Goal: Information Seeking & Learning: Understand process/instructions

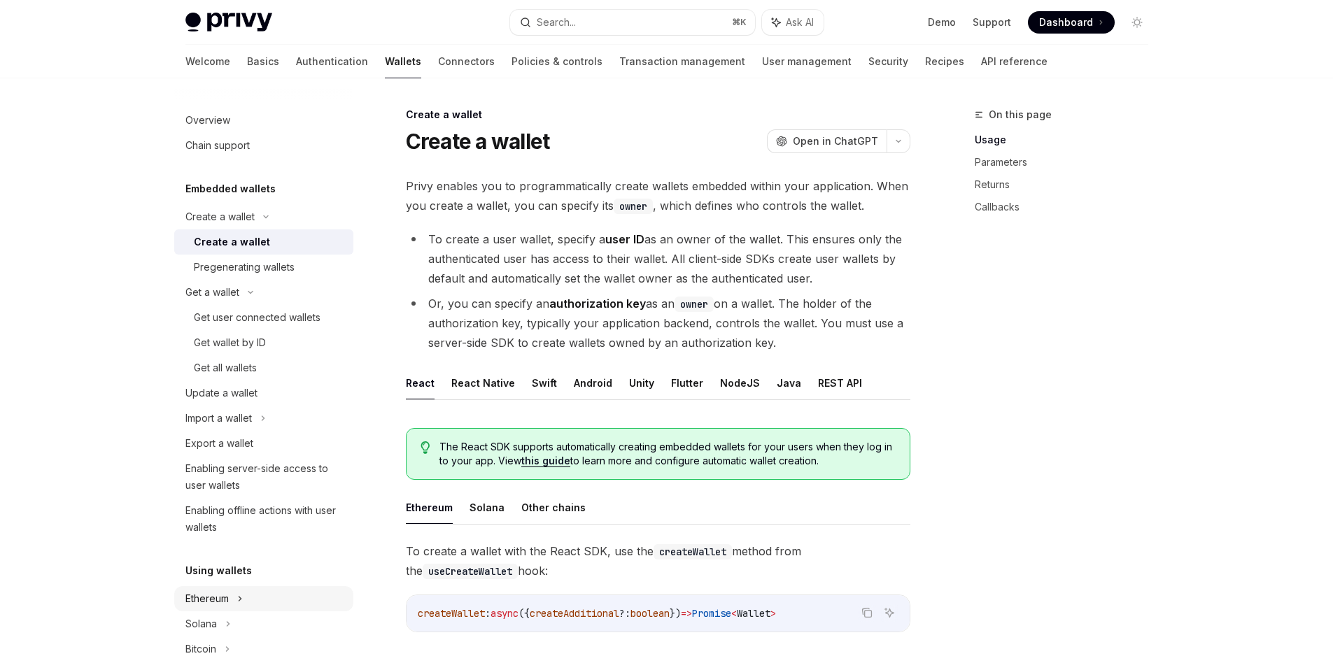
scroll to position [189, 0]
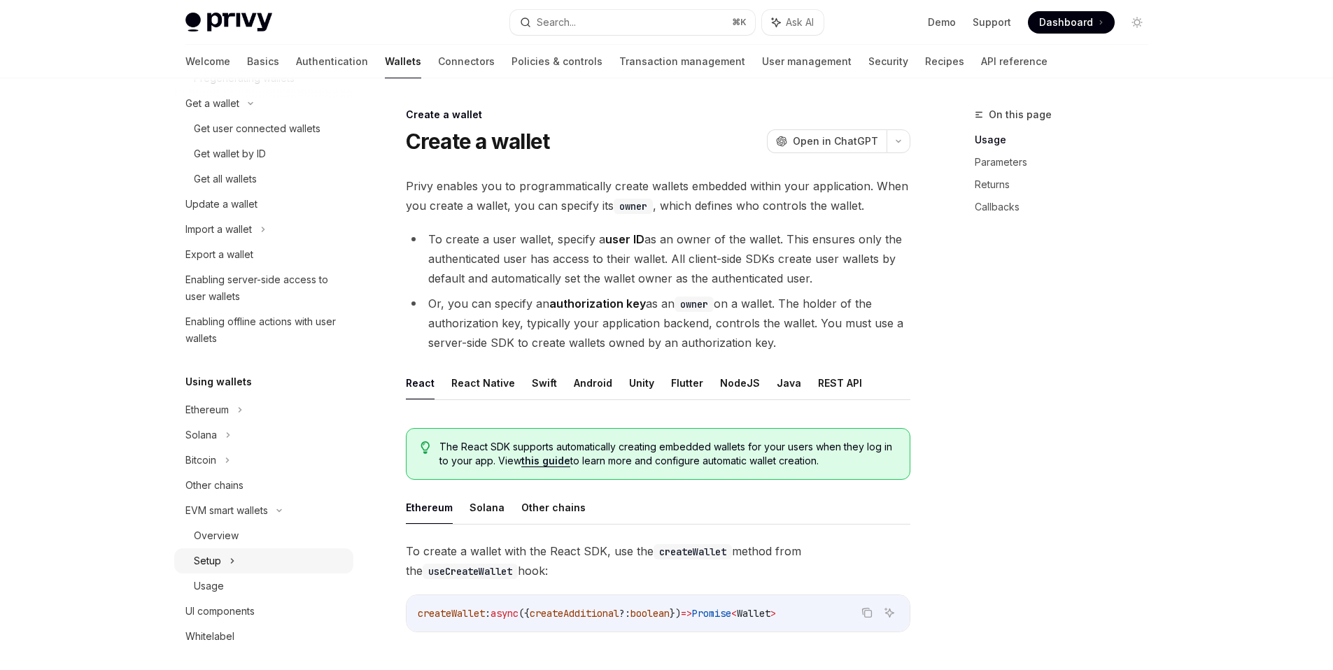
click at [242, 565] on div "Setup" at bounding box center [263, 561] width 179 height 25
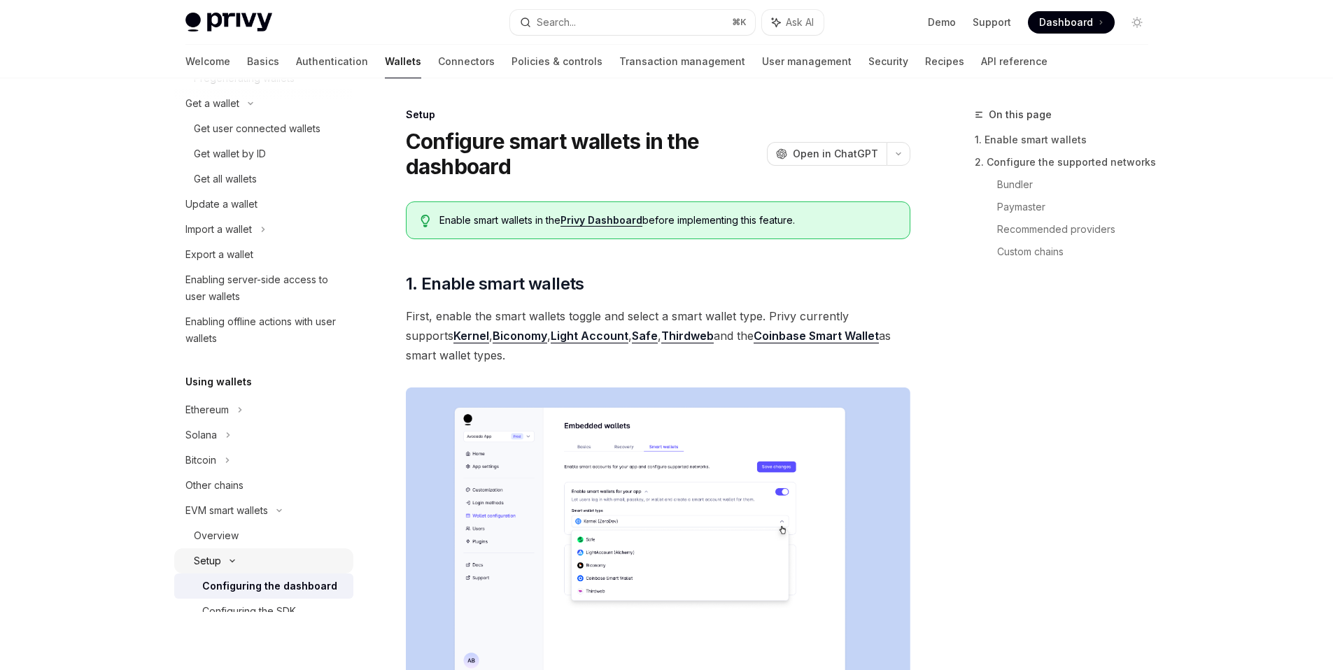
type textarea "*"
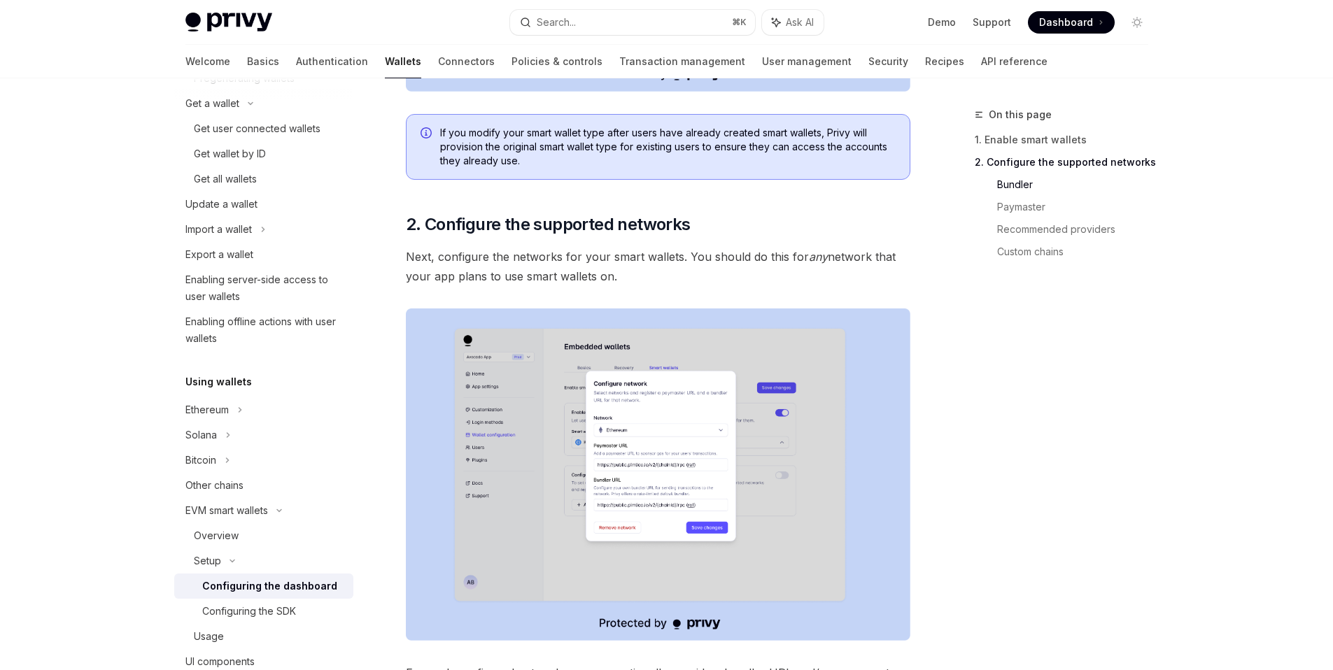
scroll to position [706, 0]
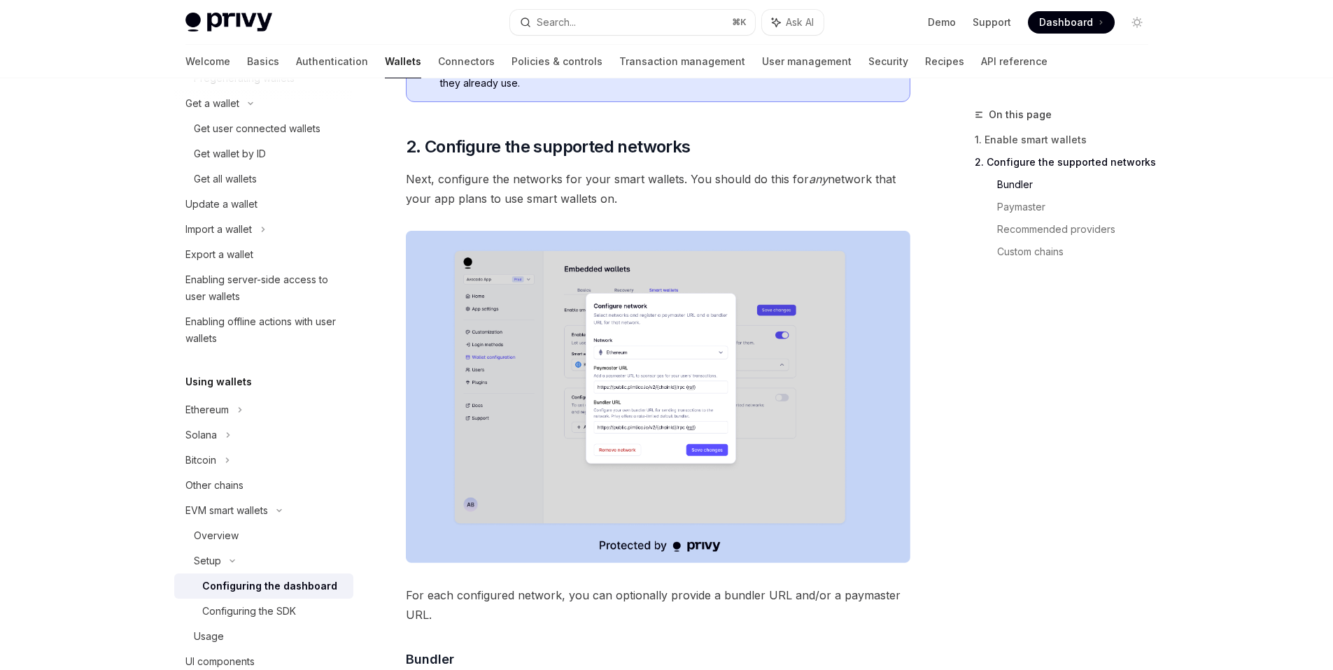
click at [703, 435] on img at bounding box center [658, 397] width 505 height 332
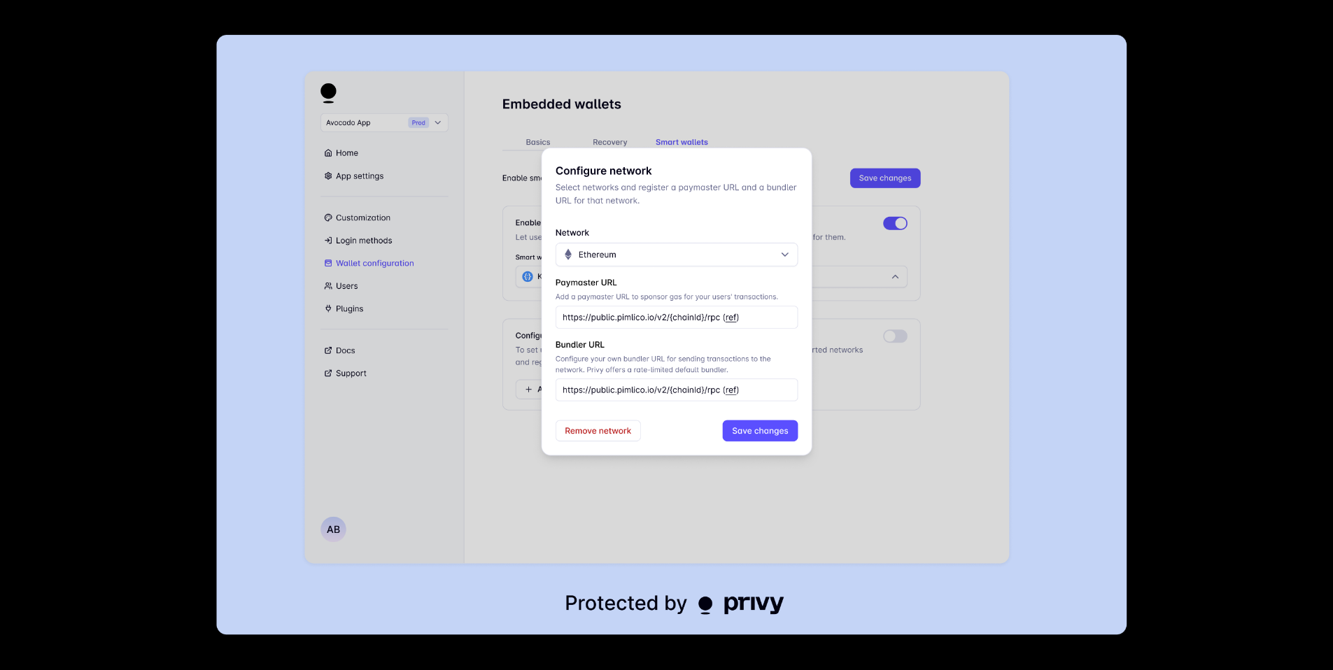
click at [1107, 404] on img at bounding box center [671, 335] width 911 height 600
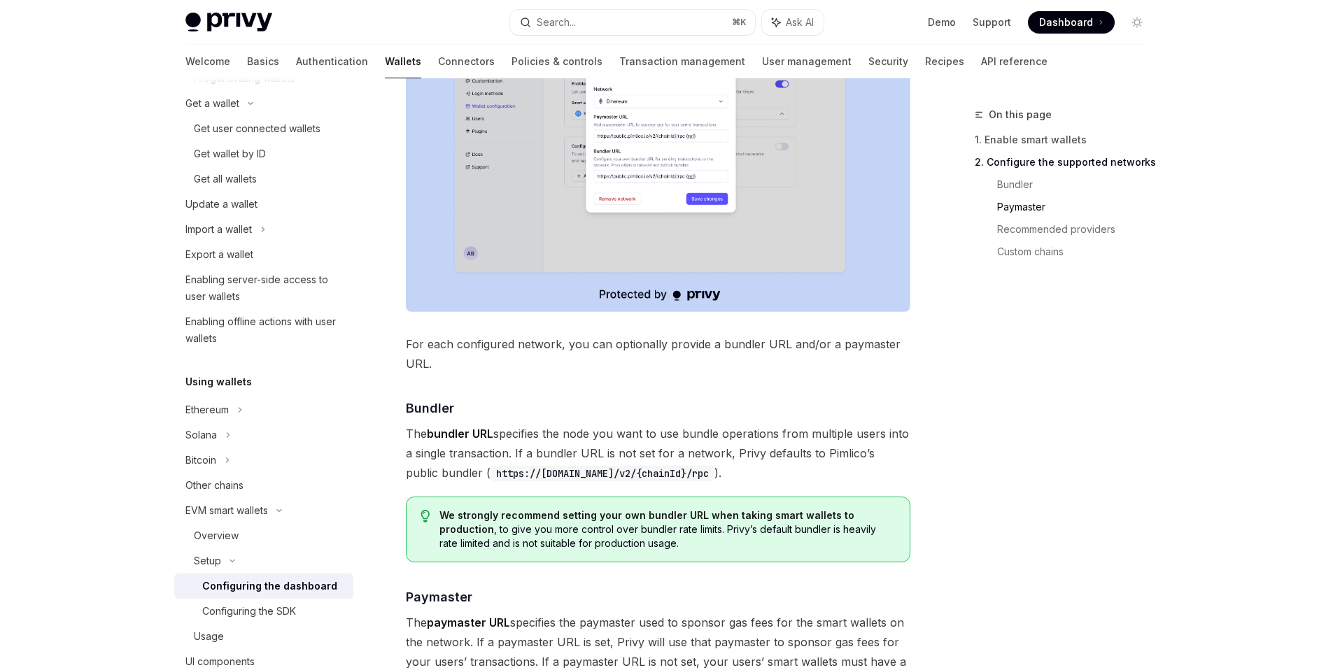
scroll to position [1118, 0]
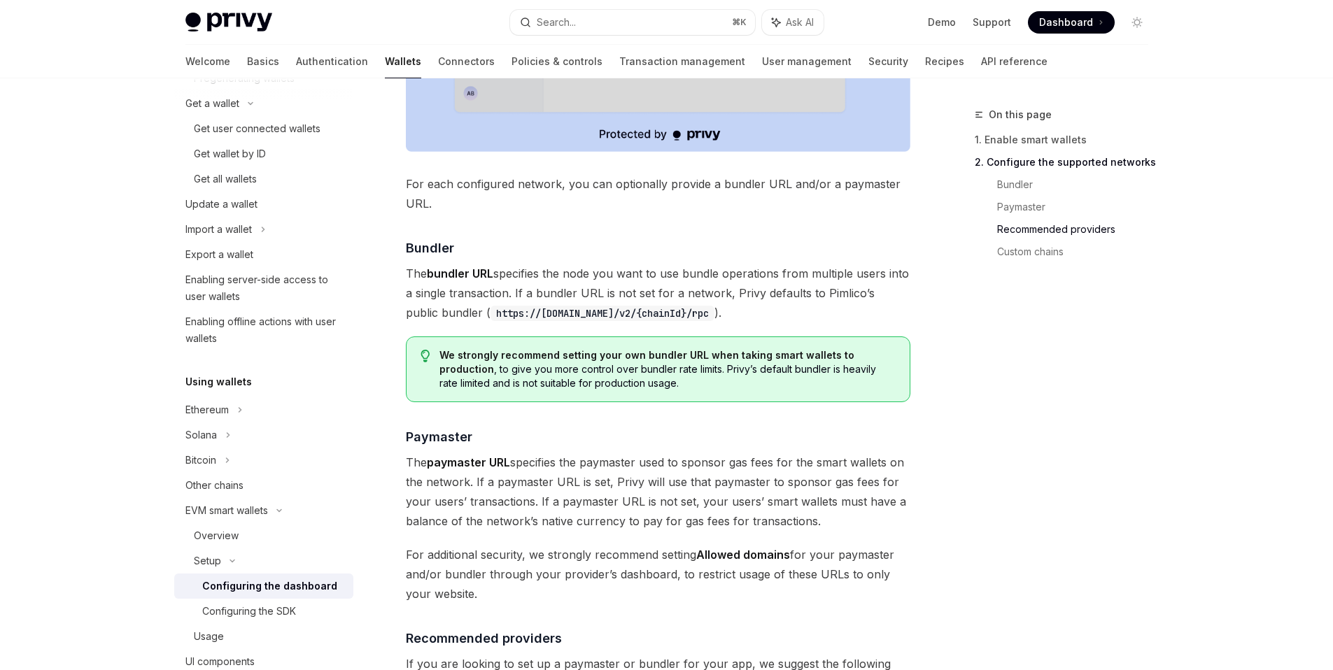
drag, startPoint x: 744, startPoint y: 314, endPoint x: 414, endPoint y: 295, distance: 330.2
click at [414, 295] on span "The bundler URL specifies the node you want to use bundle operations from multi…" at bounding box center [658, 293] width 505 height 59
click at [756, 310] on span "The bundler URL specifies the node you want to use bundle operations from multi…" at bounding box center [658, 293] width 505 height 59
drag, startPoint x: 627, startPoint y: 387, endPoint x: 412, endPoint y: 368, distance: 216.4
click at [412, 368] on div "We strongly recommend setting your own bundler URL when taking smart wallets to…" at bounding box center [658, 370] width 505 height 66
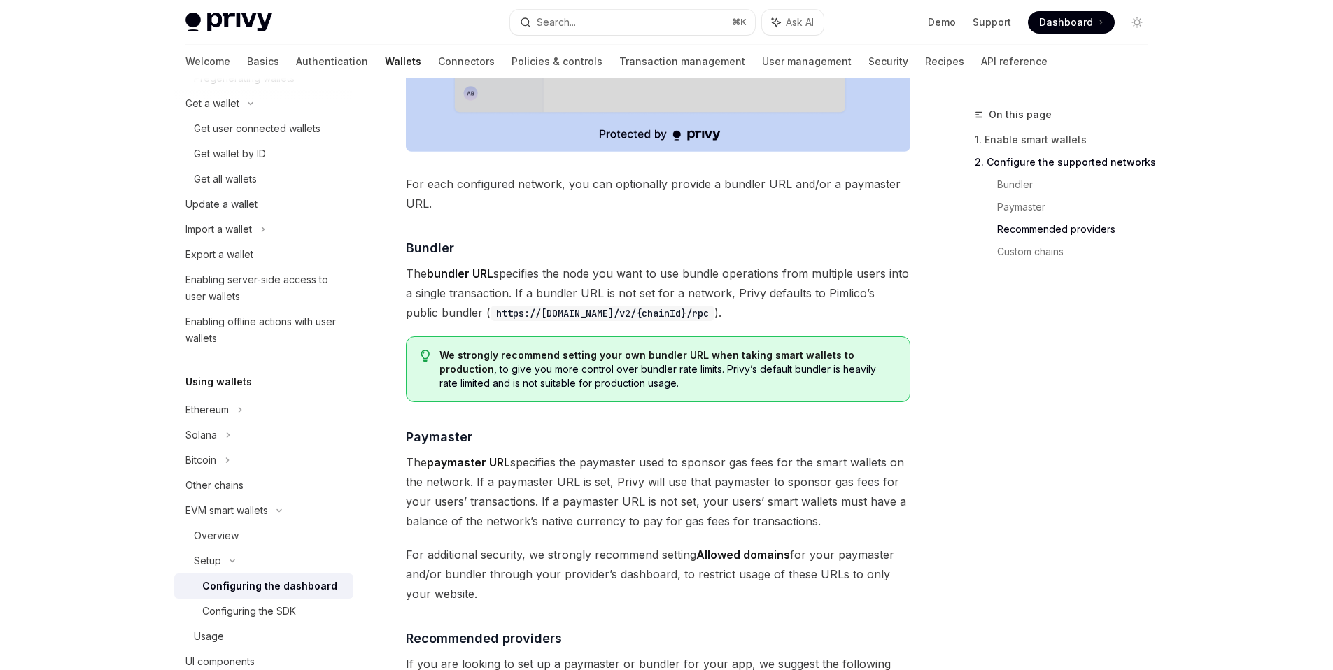
click at [672, 387] on span "We strongly recommend setting your own bundler URL when taking smart wallets to…" at bounding box center [668, 370] width 456 height 42
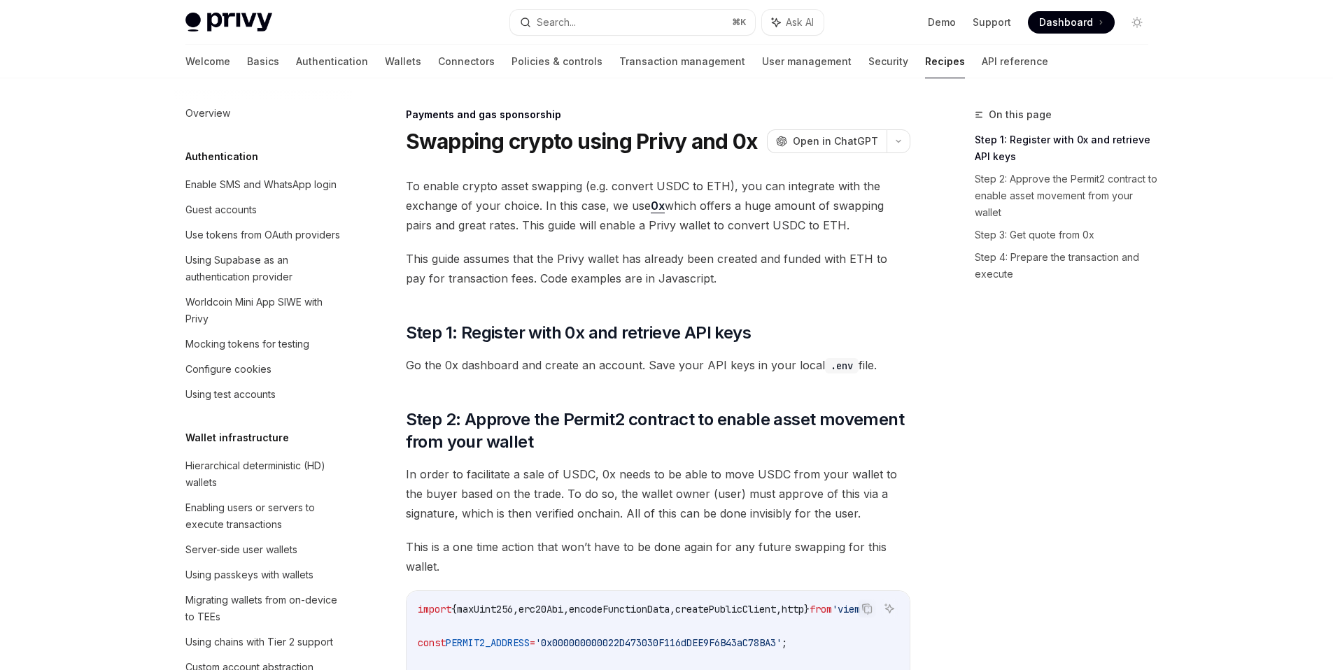
scroll to position [1125, 0]
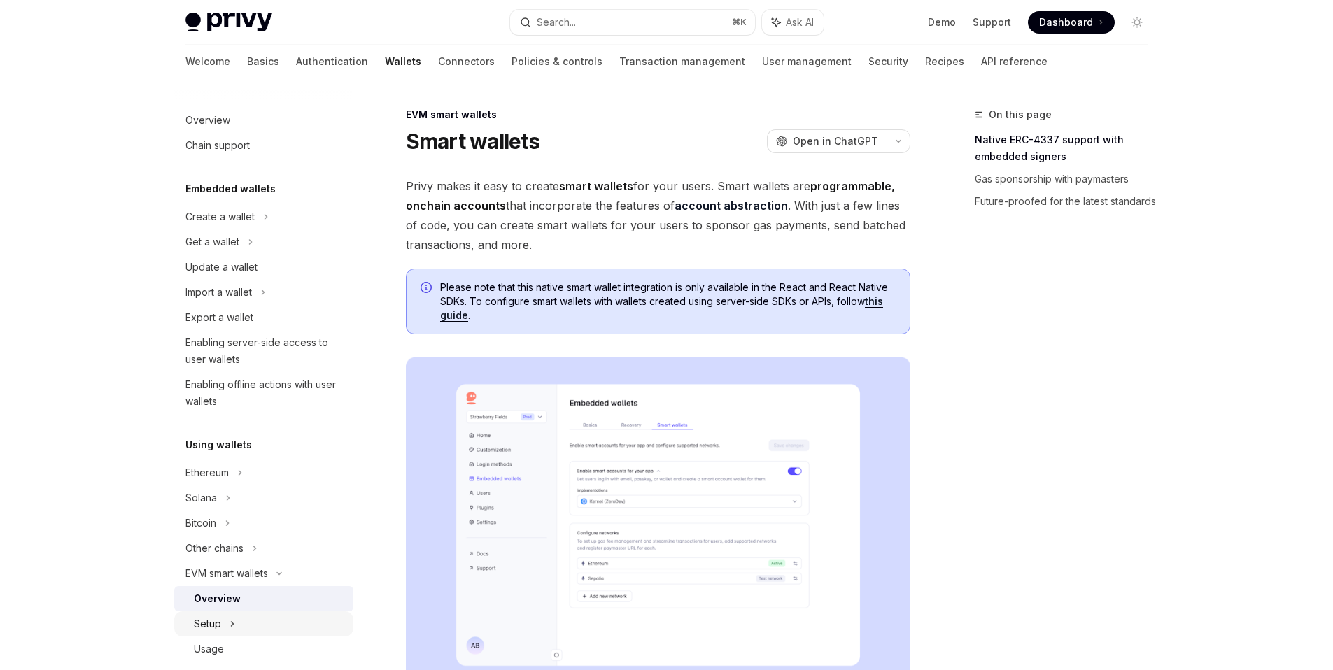
click at [267, 631] on div "Setup" at bounding box center [263, 624] width 179 height 25
type textarea "*"
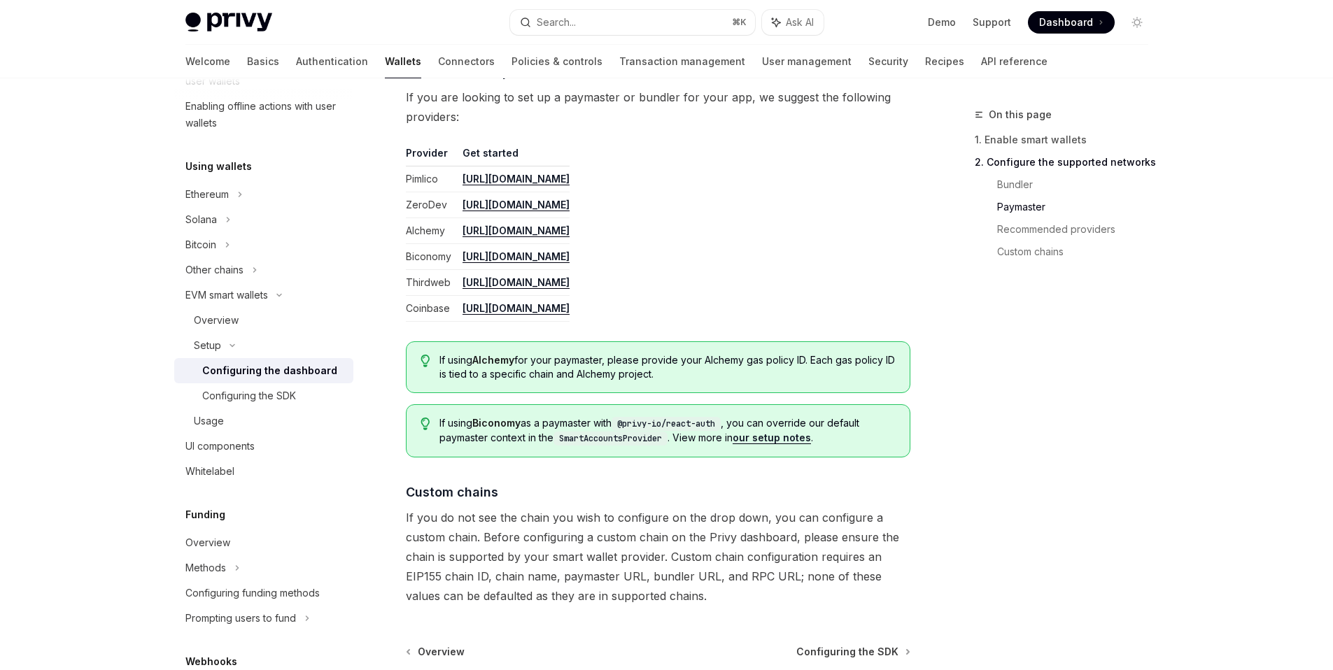
scroll to position [1762, 0]
